Goal: Task Accomplishment & Management: Manage account settings

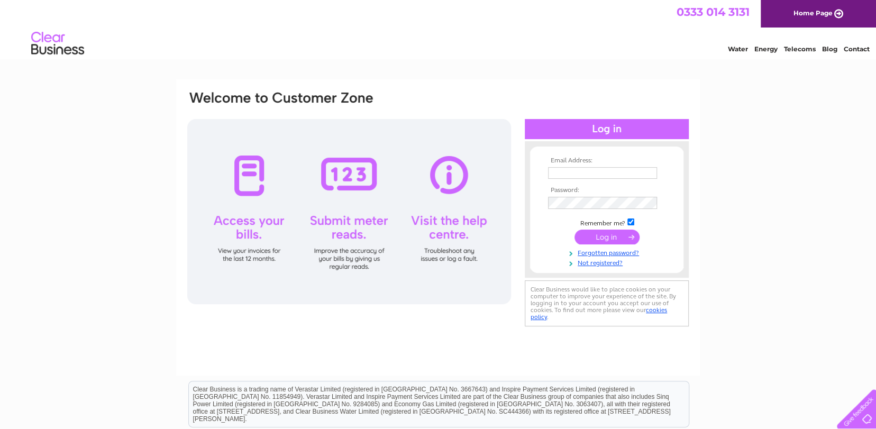
type input "nicoladcandf@hotmail.com"
click at [597, 238] on input "submit" at bounding box center [607, 237] width 65 height 15
click at [603, 238] on input "submit" at bounding box center [607, 237] width 65 height 15
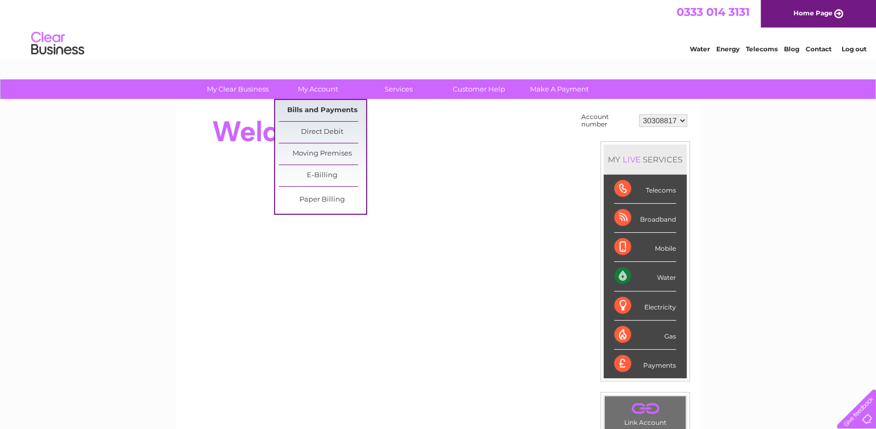
click at [307, 106] on link "Bills and Payments" at bounding box center [322, 110] width 87 height 21
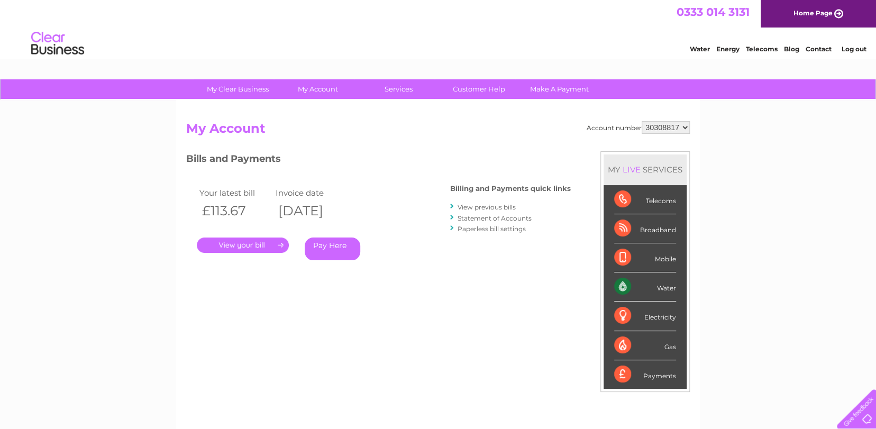
click at [233, 243] on link "." at bounding box center [243, 245] width 92 height 15
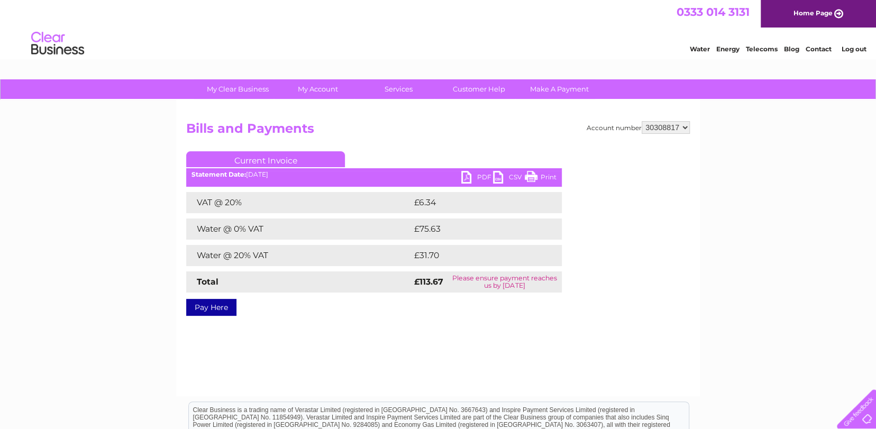
click at [466, 179] on link "PDF" at bounding box center [477, 178] width 32 height 15
